Goal: Task Accomplishment & Management: Manage account settings

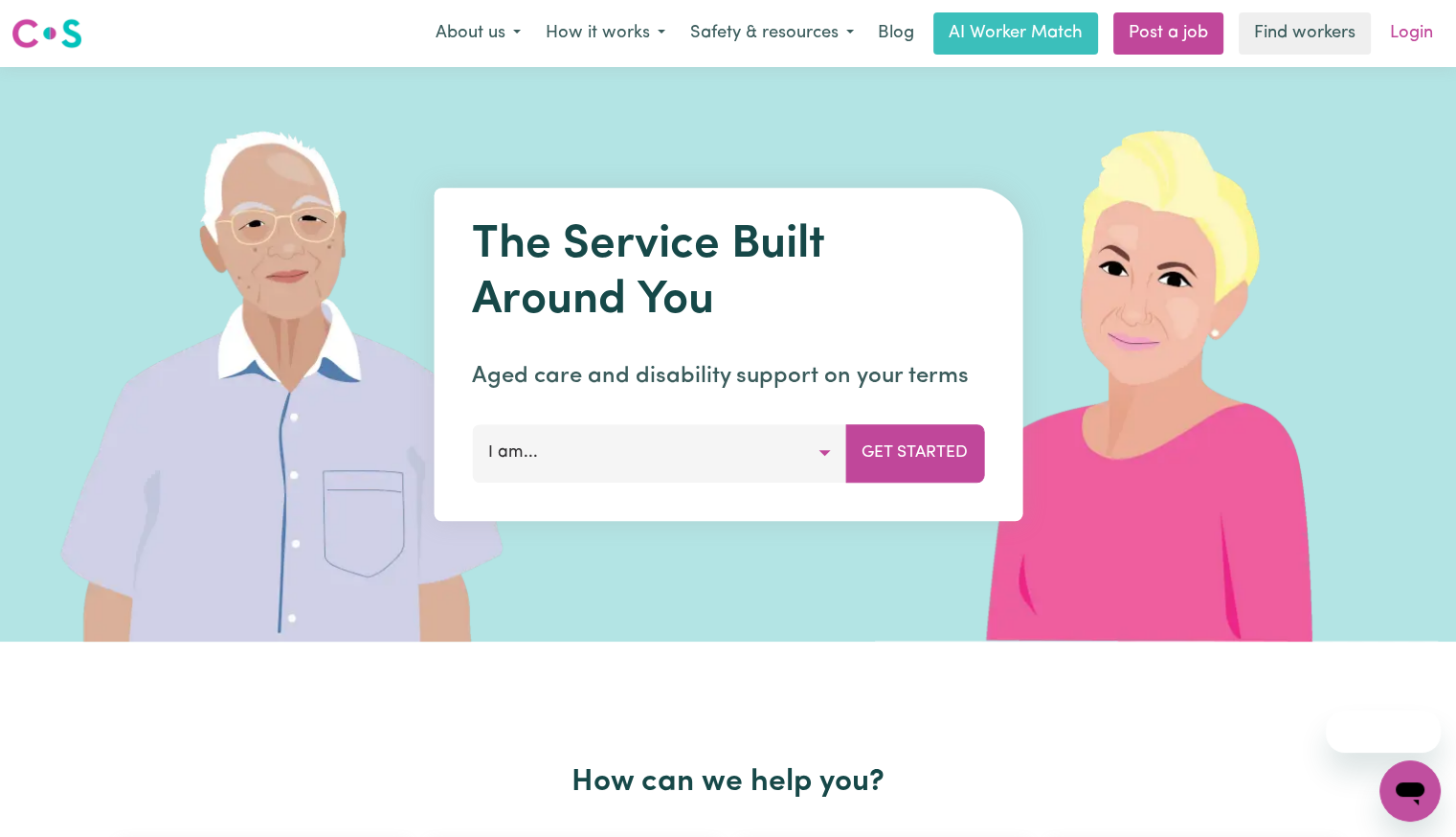
click at [1421, 43] on link "Login" at bounding box center [1411, 34] width 66 height 42
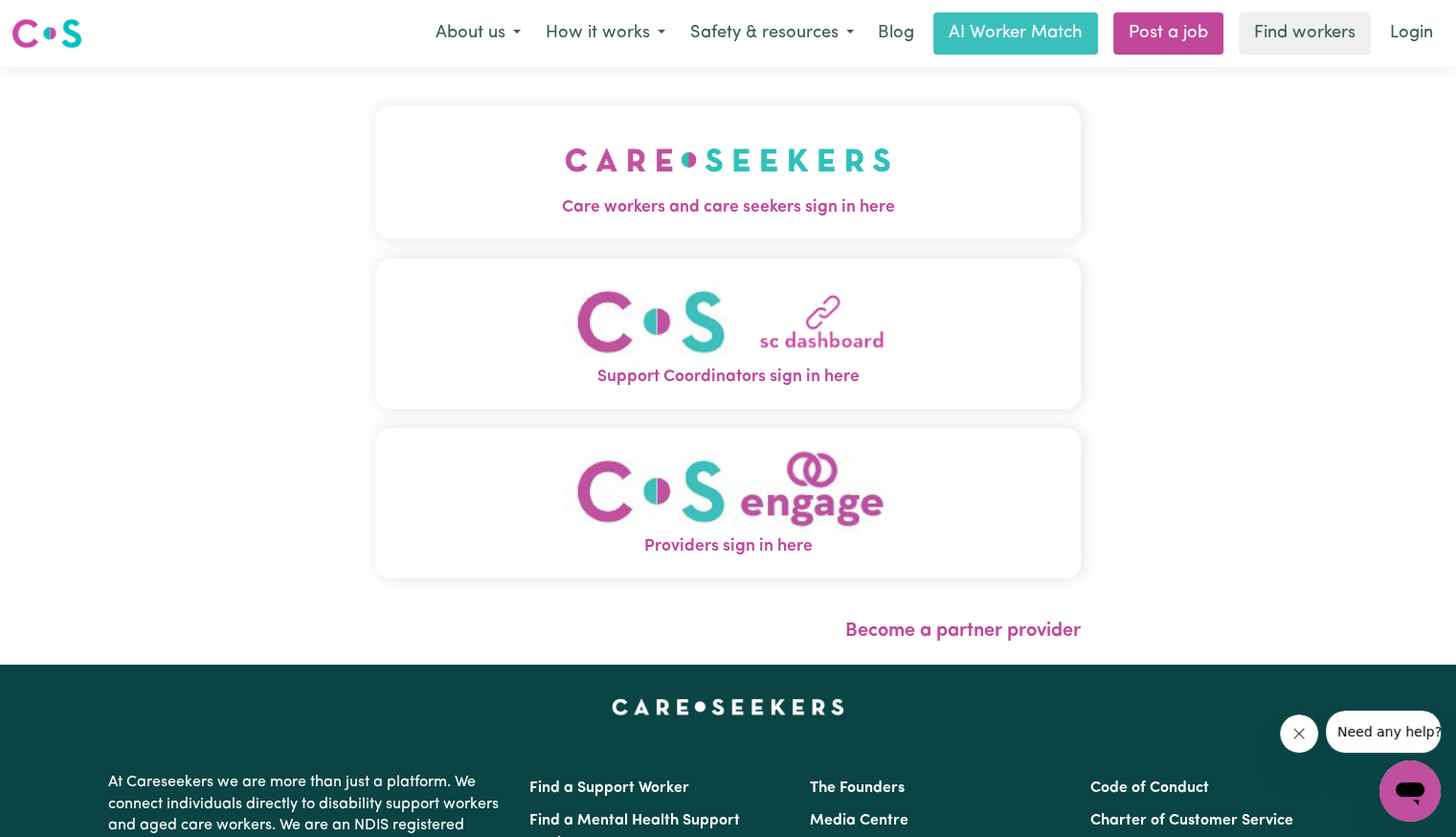
click at [571, 227] on button "Care workers and care seekers sign in here" at bounding box center [728, 172] width 706 height 134
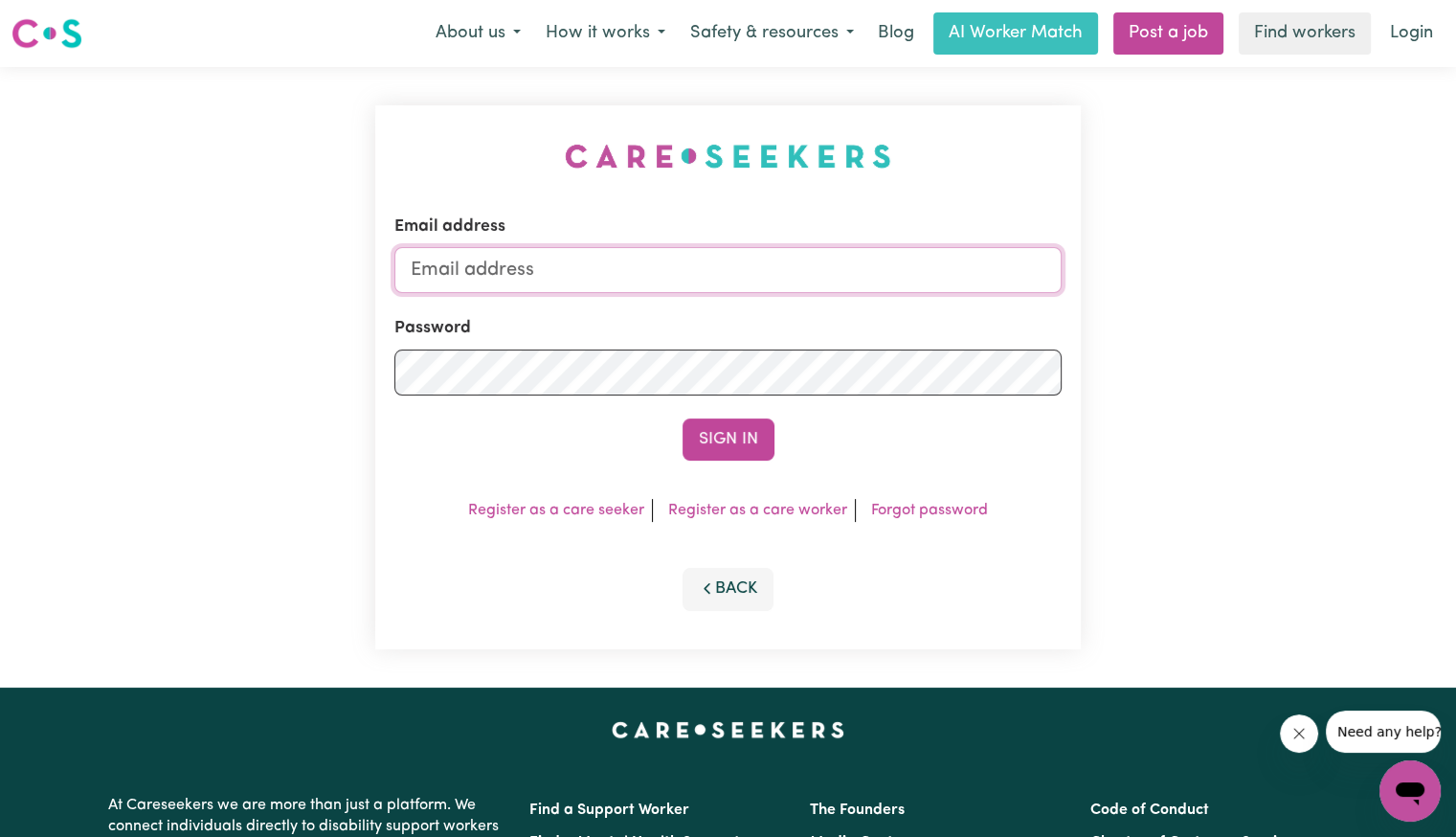
click at [540, 275] on input "Email address" at bounding box center [728, 270] width 667 height 46
type input "[EMAIL_ADDRESS][DOMAIN_NAME]"
click at [683, 419] on button "Sign In" at bounding box center [728, 440] width 92 height 42
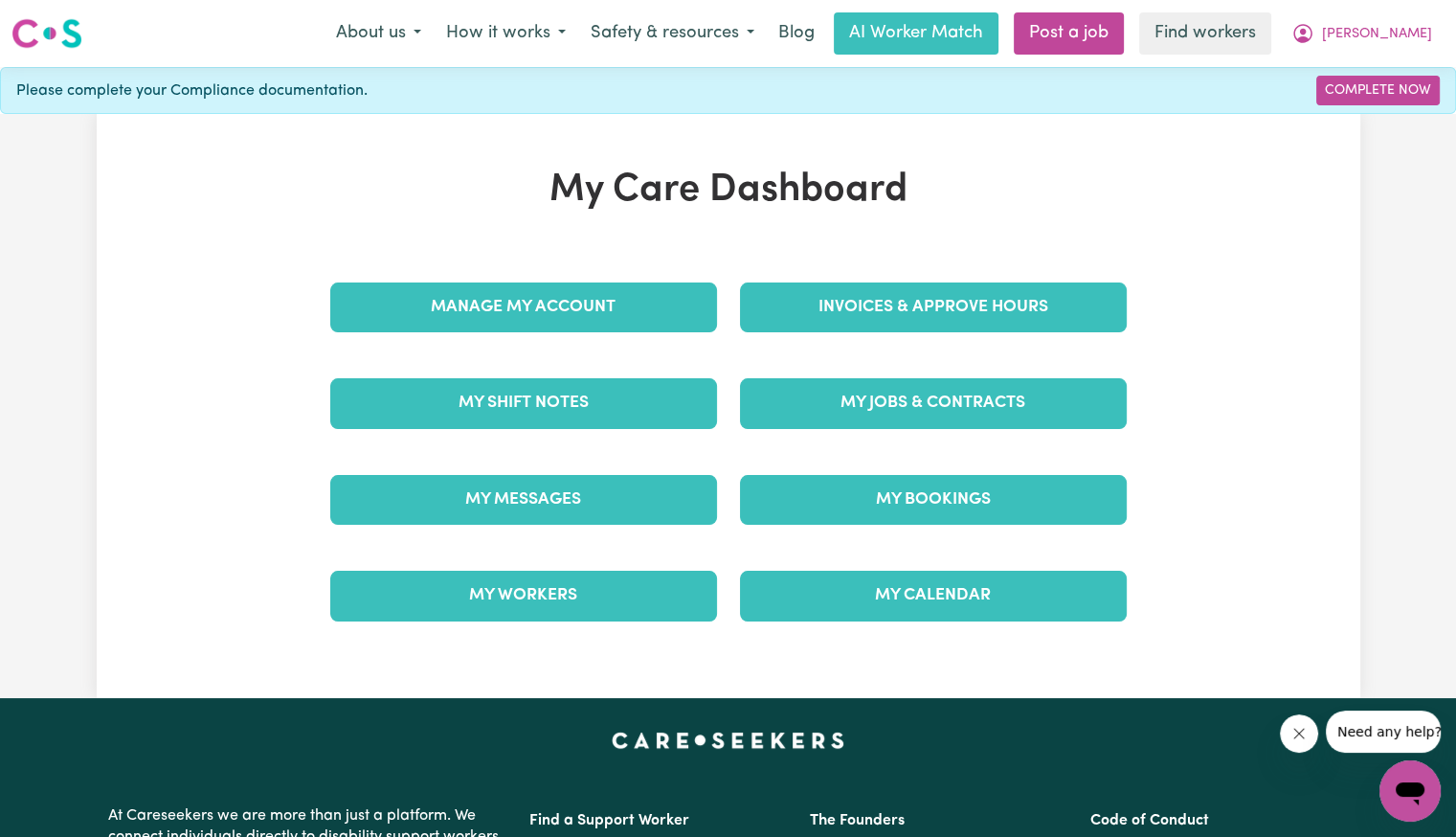
click at [876, 277] on div "Invoices & Approve Hours" at bounding box center [933, 307] width 410 height 95
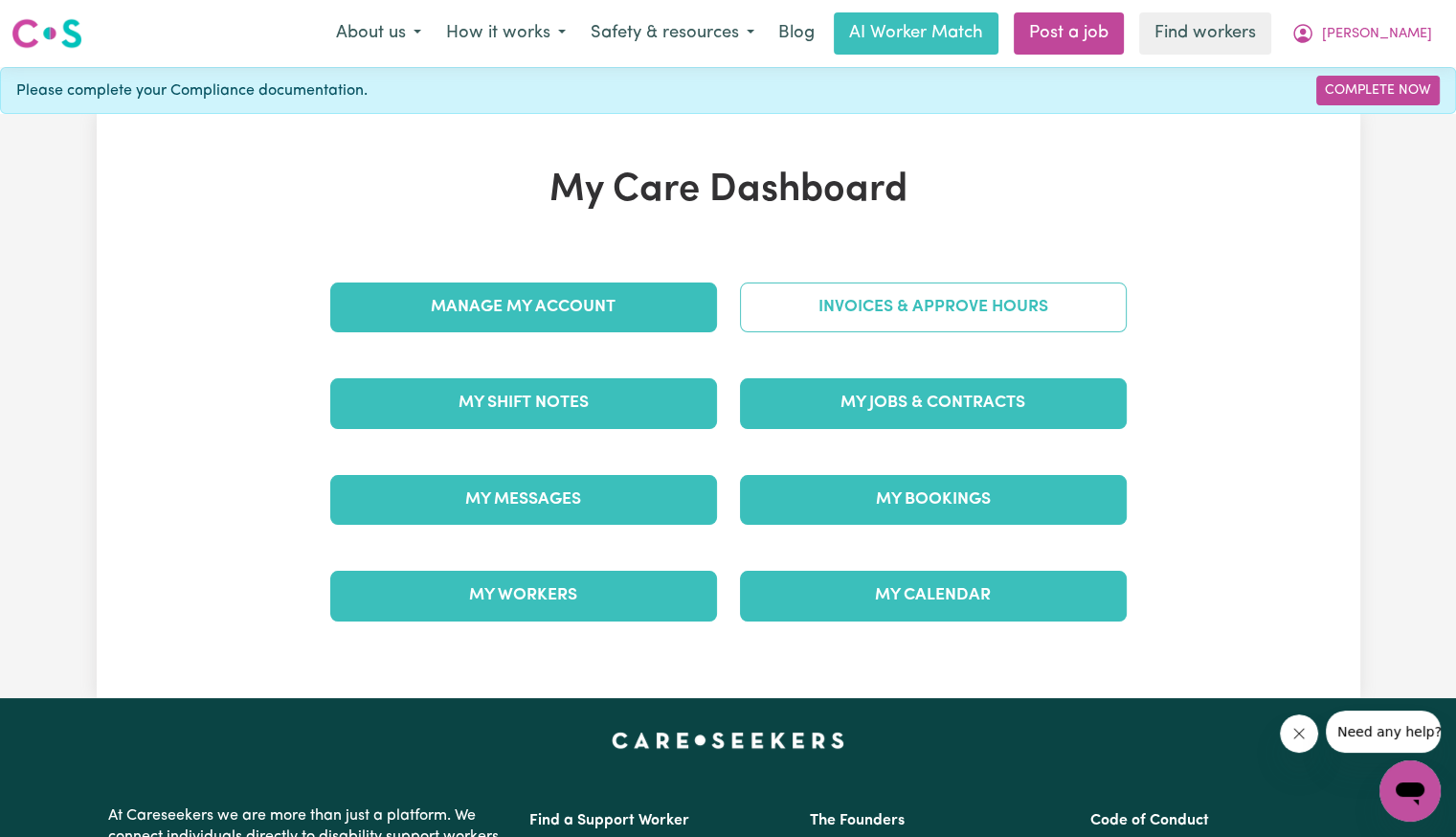
click at [877, 303] on link "Invoices & Approve Hours" at bounding box center [934, 308] width 387 height 50
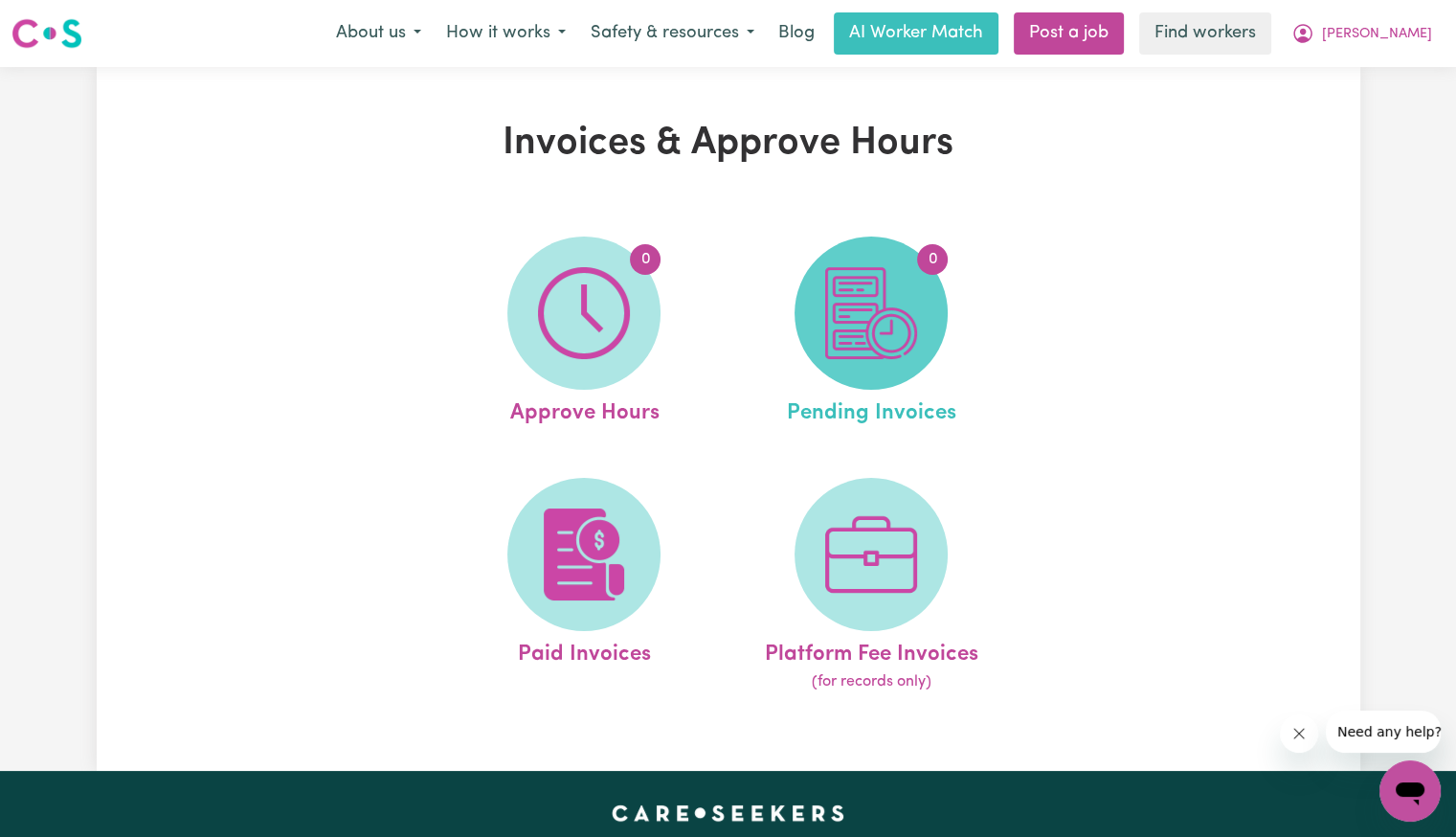
click at [872, 324] on img at bounding box center [870, 313] width 92 height 92
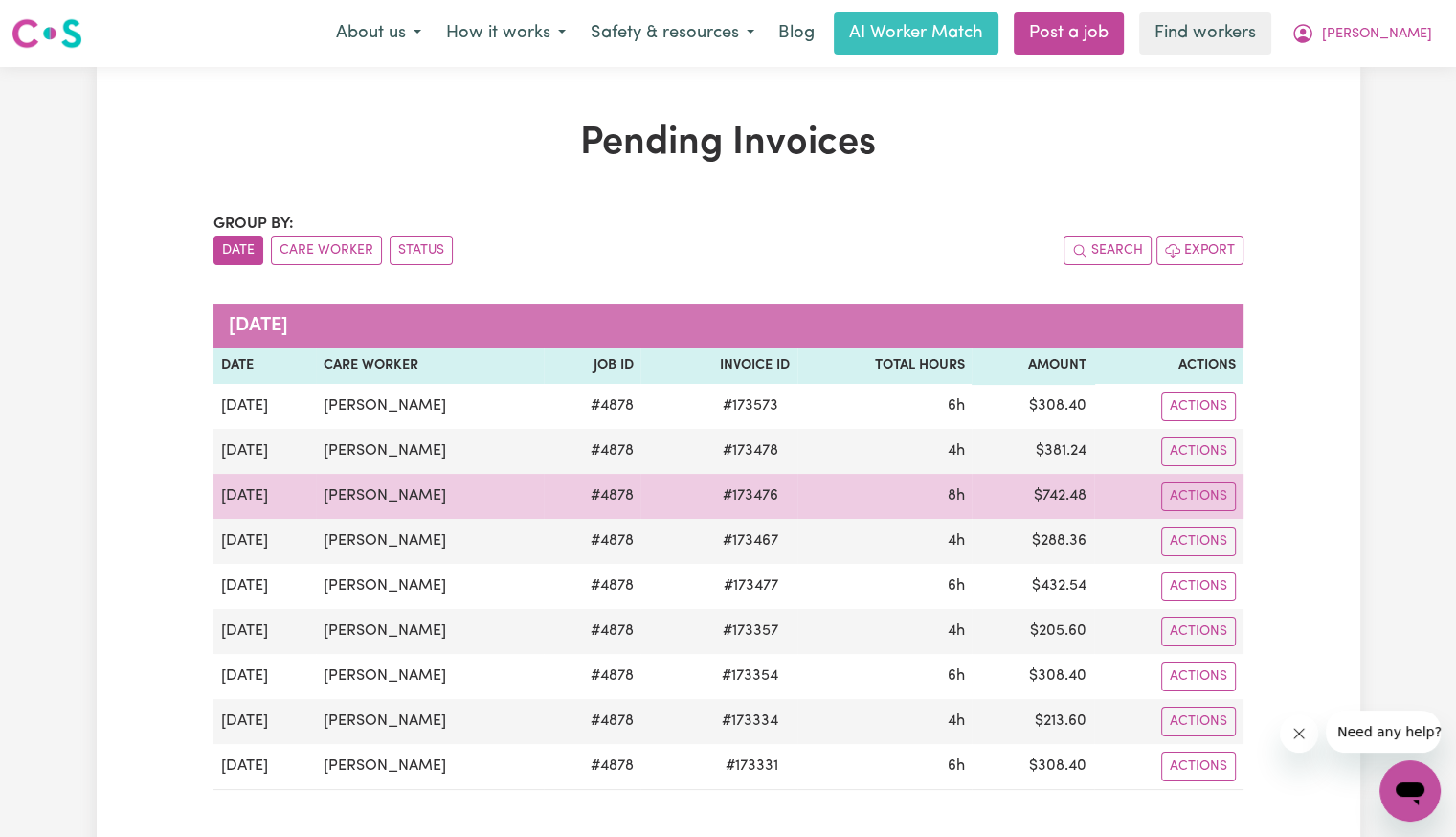
click at [780, 488] on span "# 173476" at bounding box center [750, 495] width 78 height 23
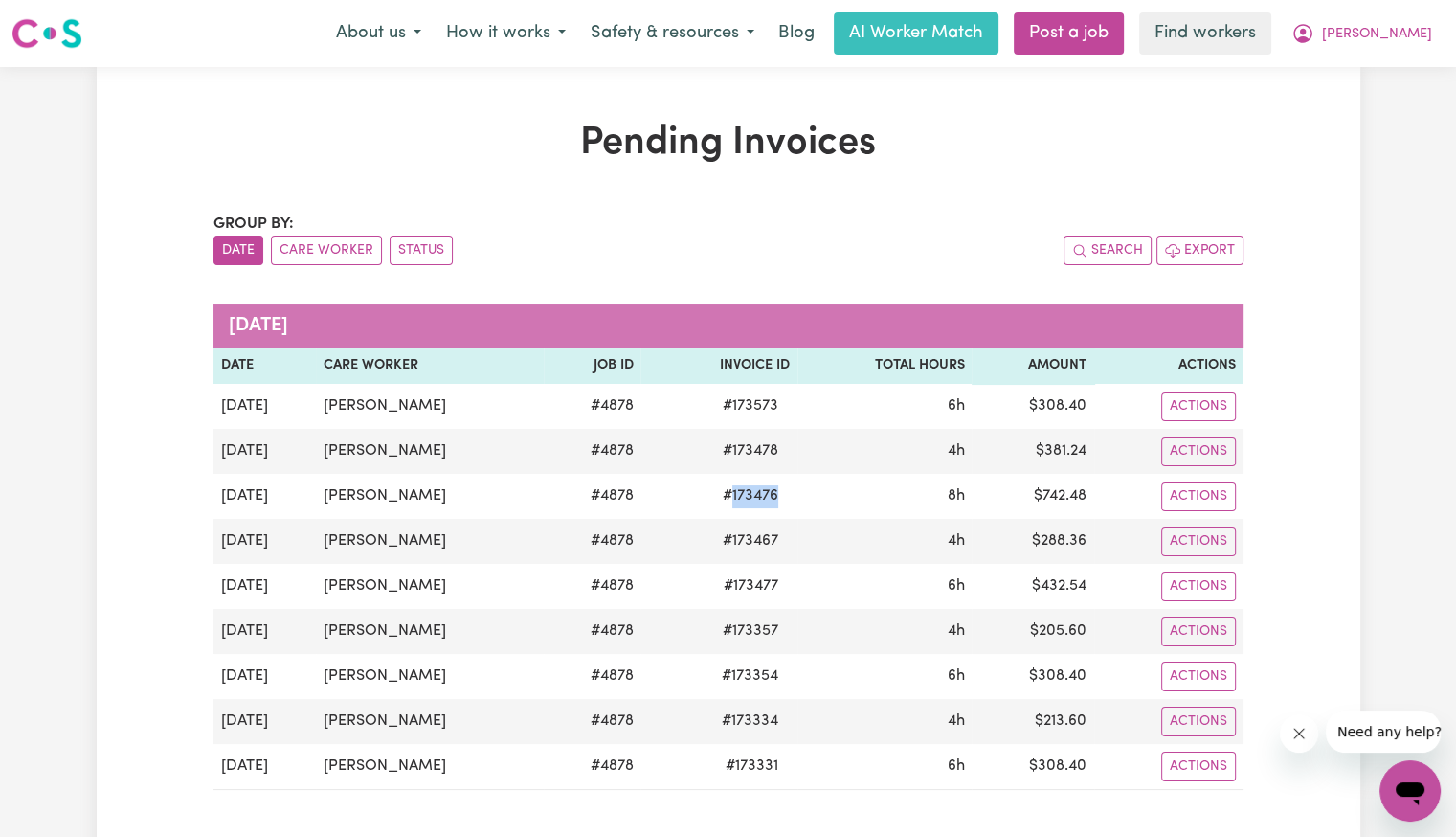
copy span "173476"
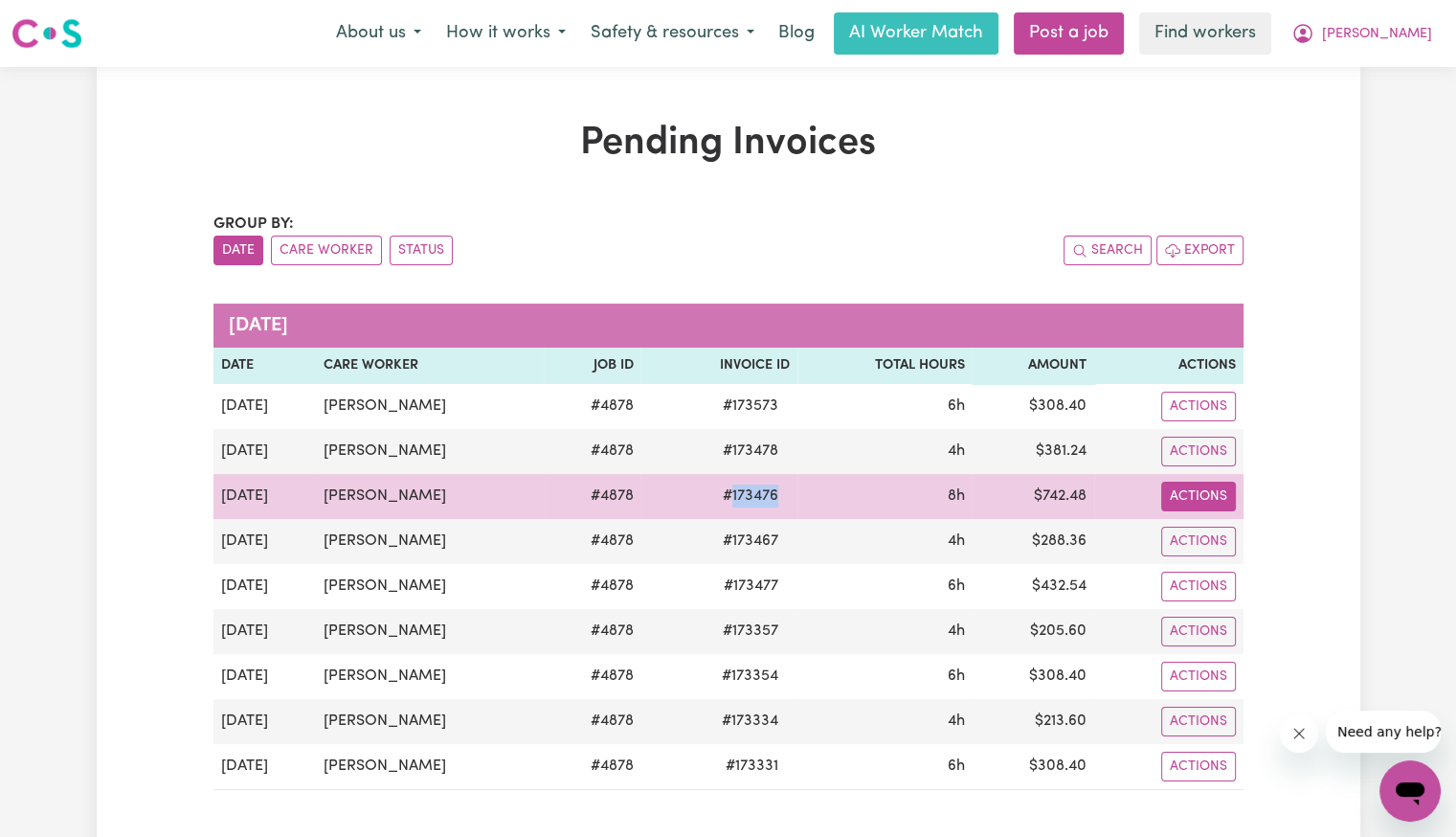
click at [1202, 495] on button "Actions" at bounding box center [1198, 496] width 74 height 30
click at [1217, 541] on link "Download Invoice" at bounding box center [1243, 540] width 176 height 39
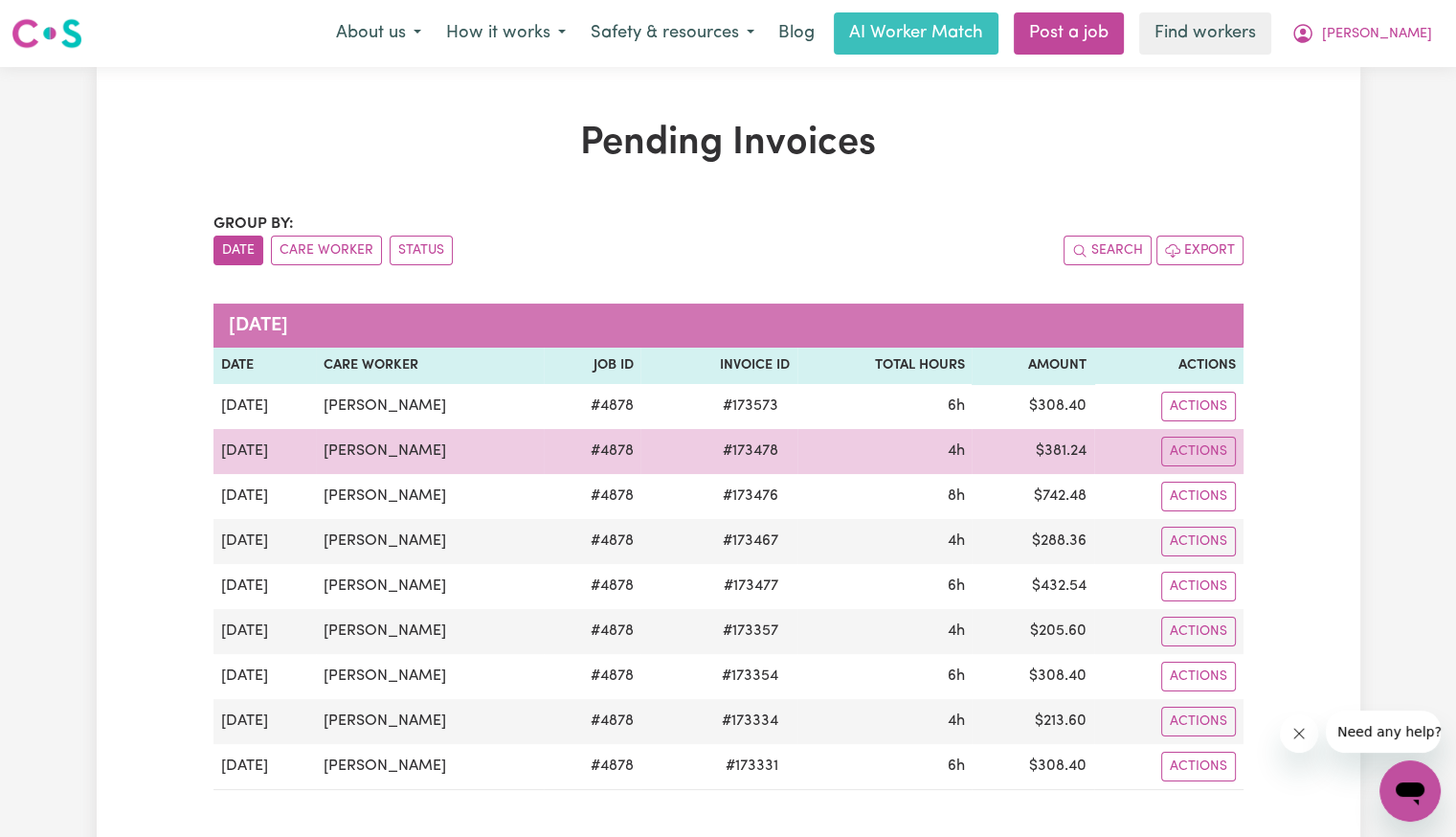
click at [765, 447] on span "# 173478" at bounding box center [750, 451] width 78 height 23
click at [760, 451] on span "# 173478" at bounding box center [750, 451] width 78 height 23
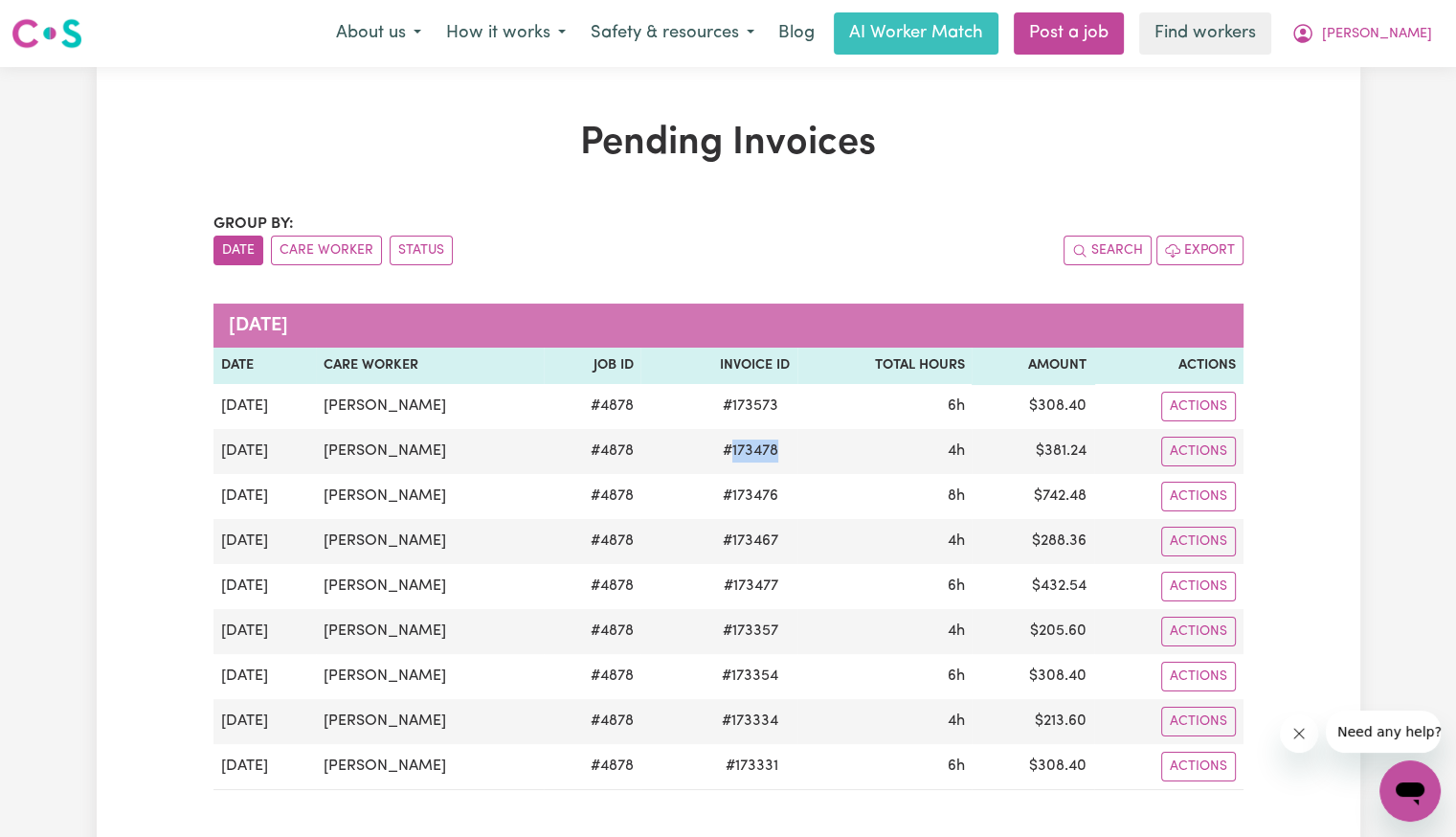
copy span "173478"
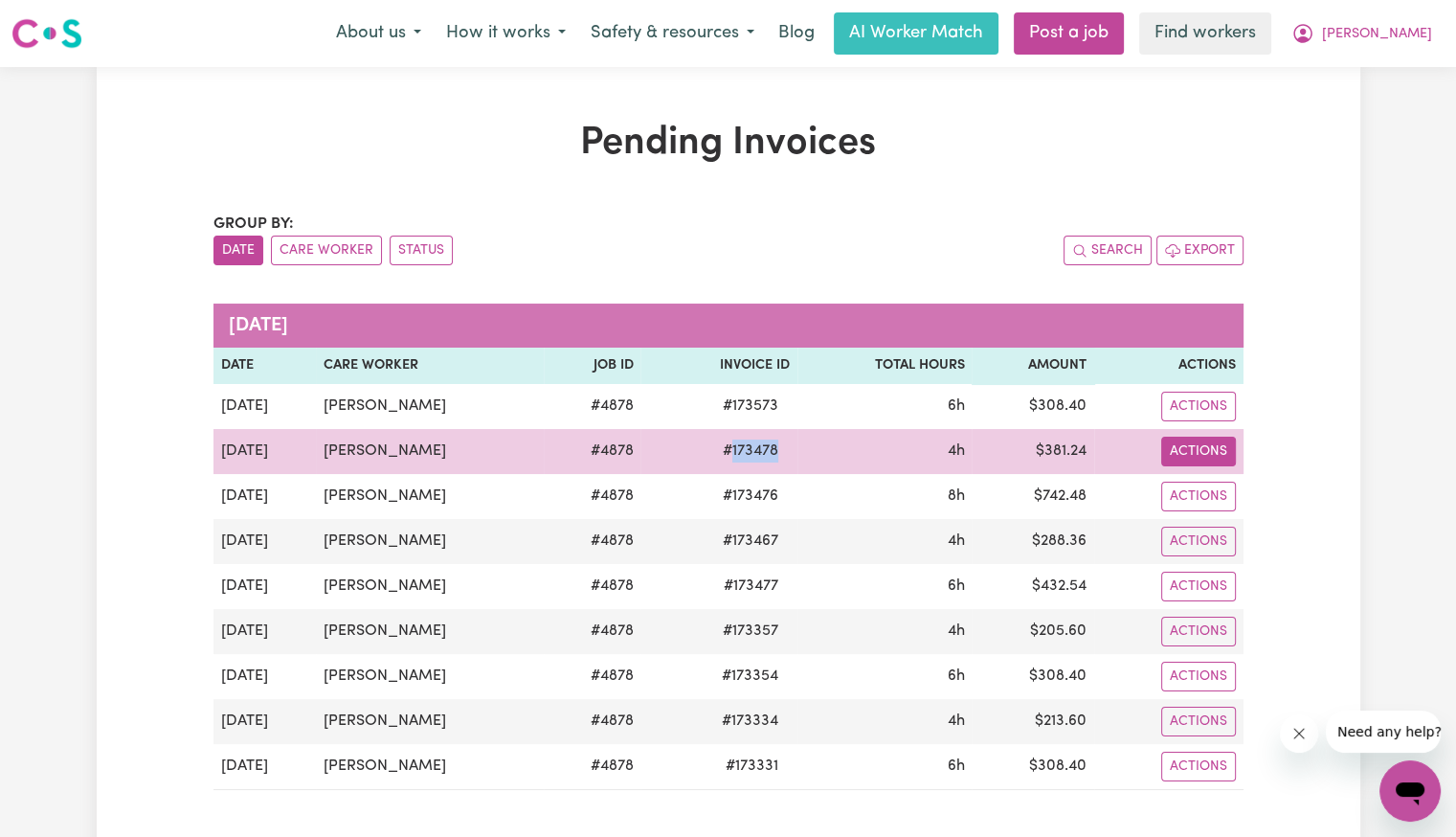
click at [1181, 457] on button "Actions" at bounding box center [1198, 452] width 74 height 30
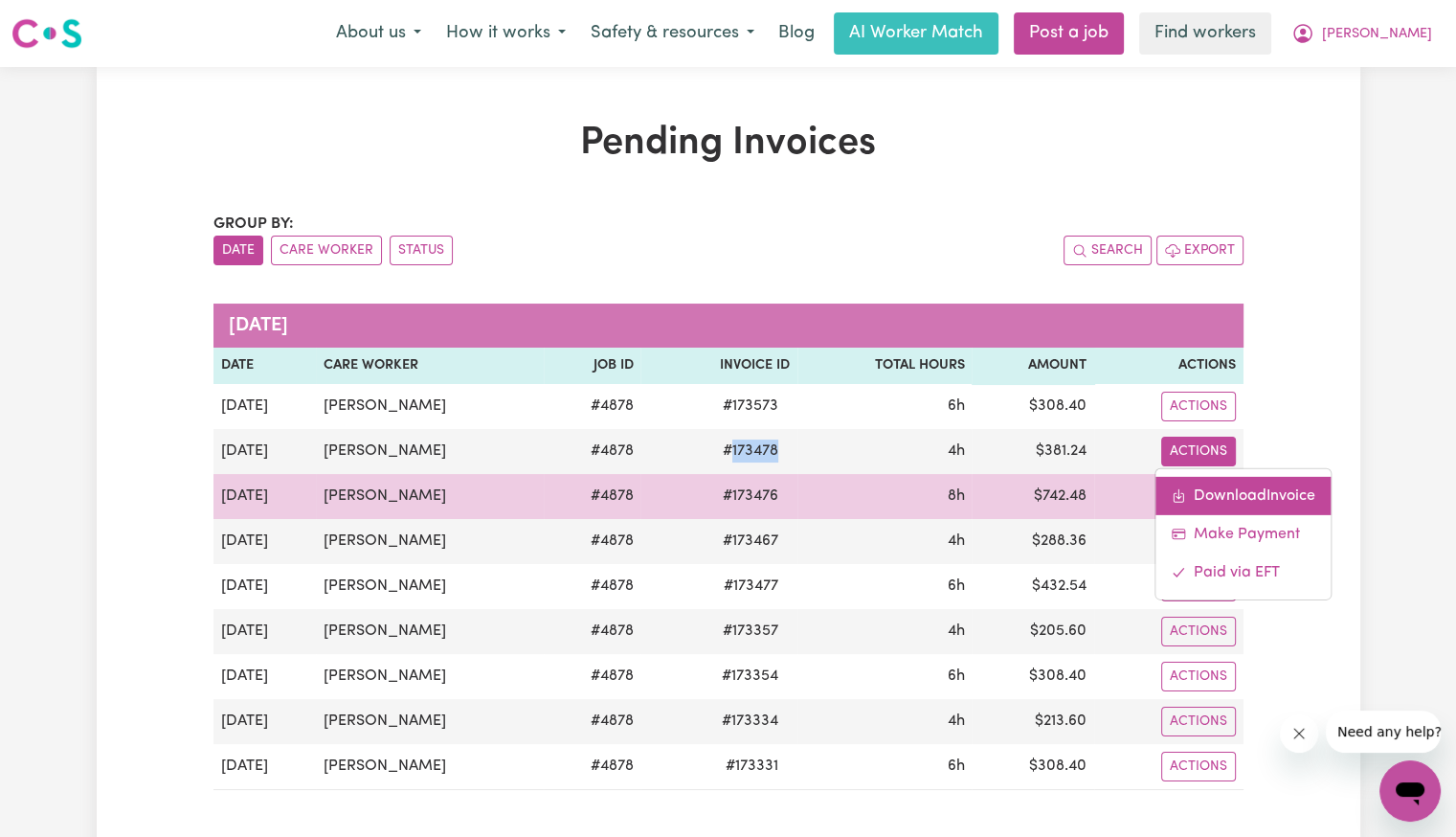
click at [1205, 488] on link "Download Invoice" at bounding box center [1243, 494] width 176 height 39
